Goal: Task Accomplishment & Management: Use online tool/utility

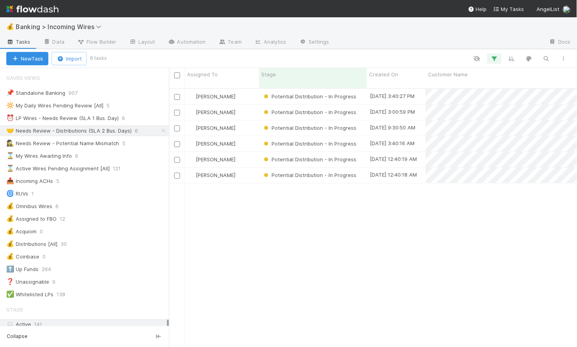
scroll to position [265, 408]
click at [63, 115] on div "⏰ LP Wires - Needs Review (SLA 1 Bus. Day)" at bounding box center [62, 118] width 112 height 10
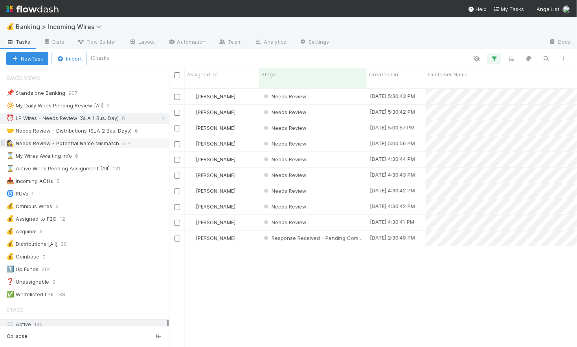
scroll to position [265, 408]
click at [329, 92] on div "Needs Review" at bounding box center [313, 96] width 108 height 15
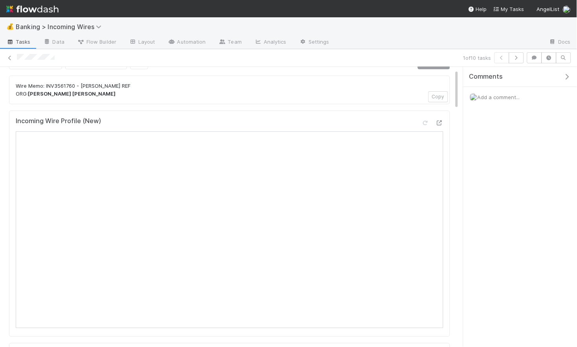
scroll to position [18, 0]
click at [518, 58] on icon "button" at bounding box center [516, 57] width 8 height 5
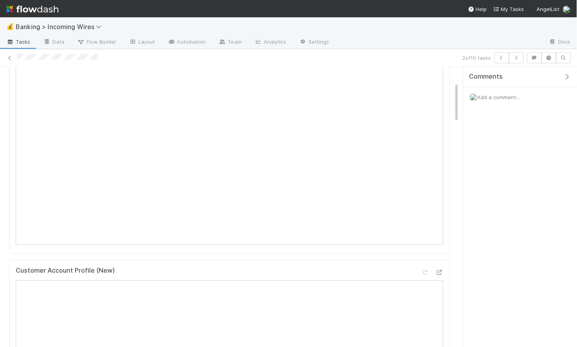
scroll to position [106, 0]
click at [522, 61] on button "button" at bounding box center [516, 57] width 15 height 11
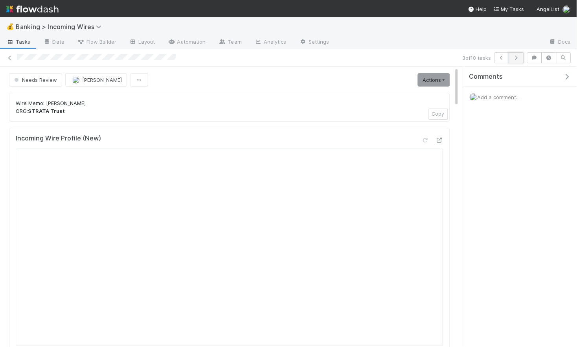
click at [517, 61] on button "button" at bounding box center [516, 57] width 15 height 11
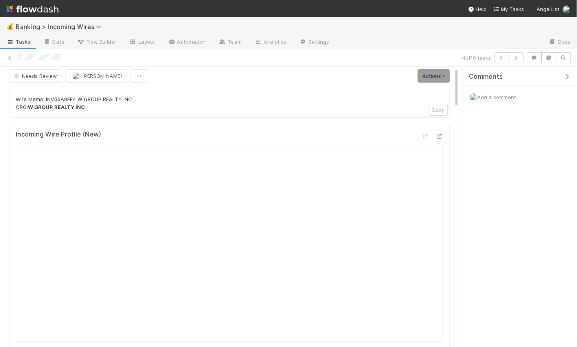
scroll to position [5, 0]
click at [517, 59] on icon "button" at bounding box center [516, 57] width 8 height 5
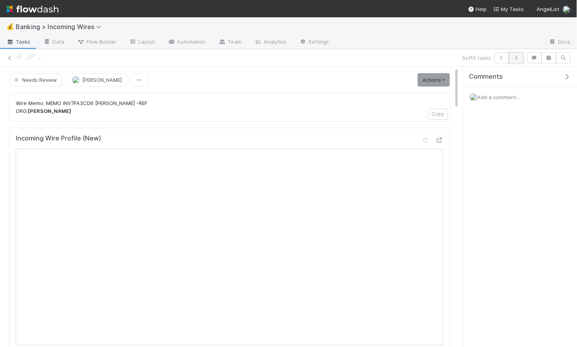
click at [518, 59] on icon "button" at bounding box center [516, 57] width 8 height 5
click at [516, 53] on button "button" at bounding box center [516, 57] width 15 height 11
click at [518, 60] on button "button" at bounding box center [516, 57] width 15 height 11
click at [522, 57] on button "button" at bounding box center [516, 57] width 15 height 11
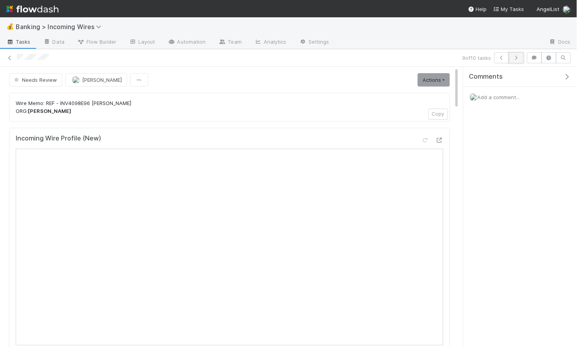
click at [519, 56] on icon "button" at bounding box center [516, 57] width 8 height 5
